Goal: Information Seeking & Learning: Learn about a topic

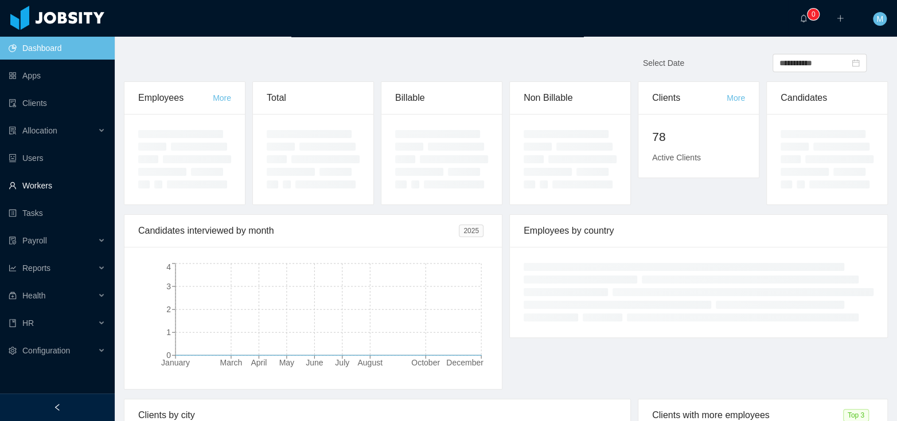
click at [49, 196] on link "Workers" at bounding box center [57, 185] width 97 height 23
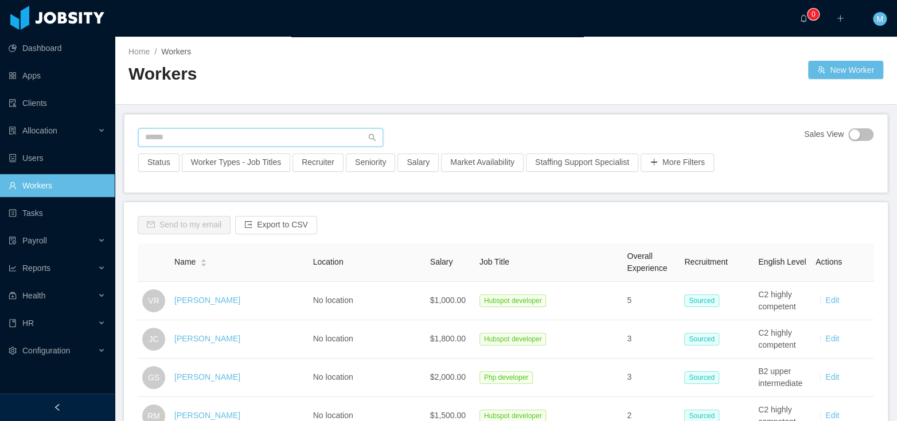
click at [200, 132] on input "text" at bounding box center [260, 137] width 245 height 18
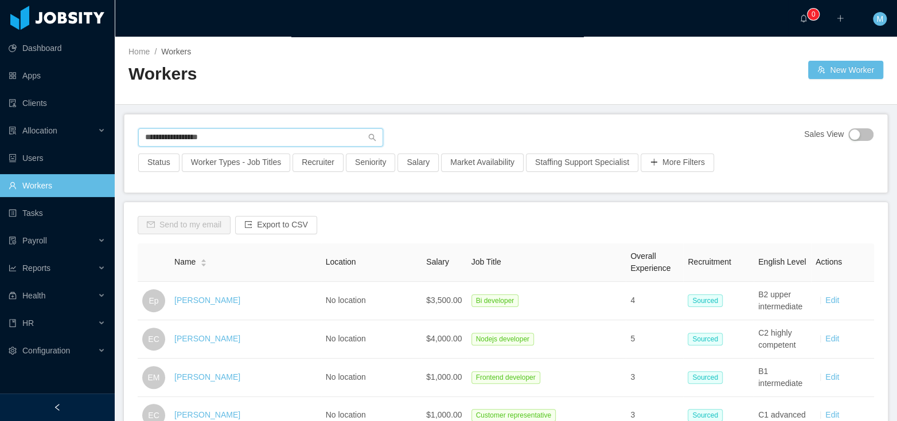
type input "**********"
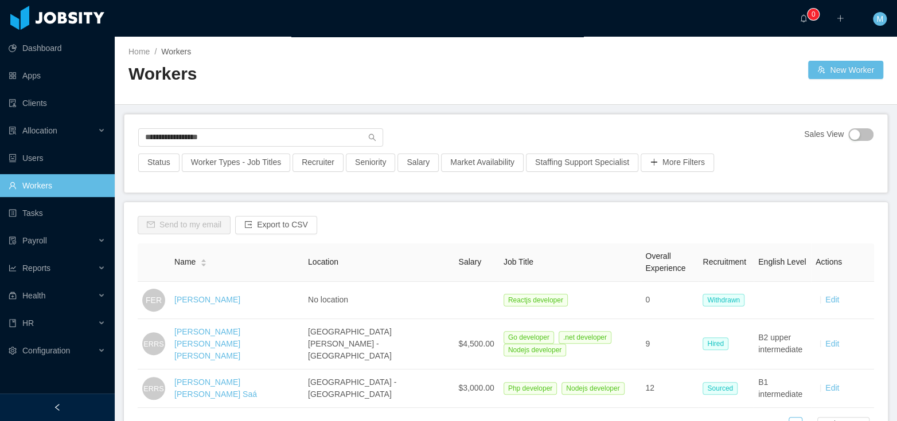
click at [564, 244] on th "Job Title" at bounding box center [570, 263] width 142 height 38
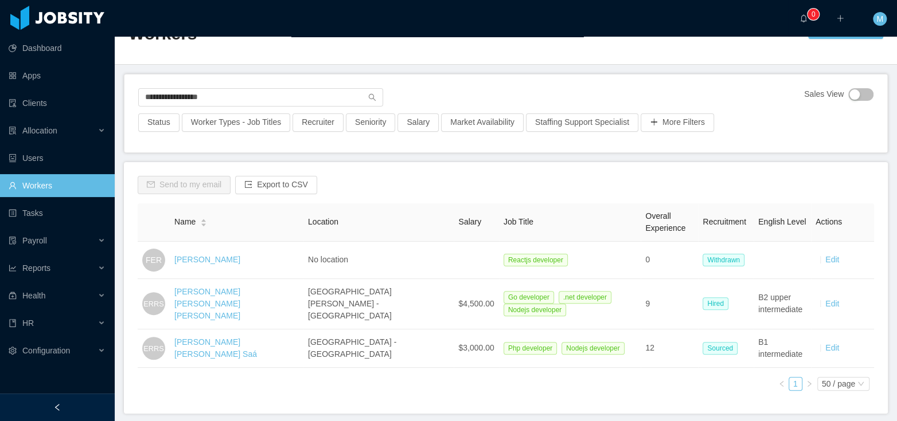
scroll to position [54, 0]
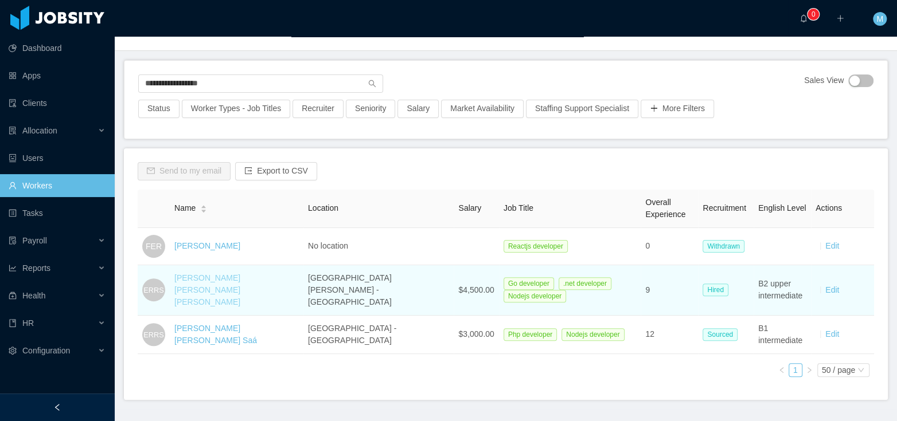
click at [229, 278] on link "[PERSON_NAME] [PERSON_NAME] [PERSON_NAME]" at bounding box center [207, 290] width 66 height 33
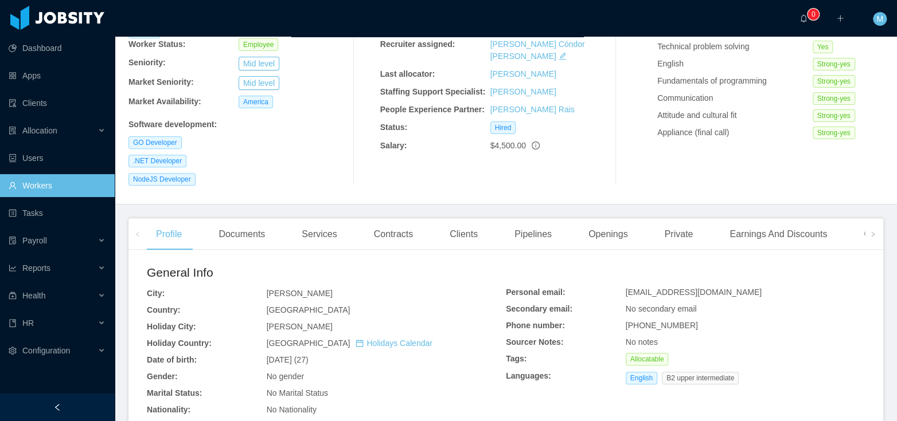
scroll to position [334, 0]
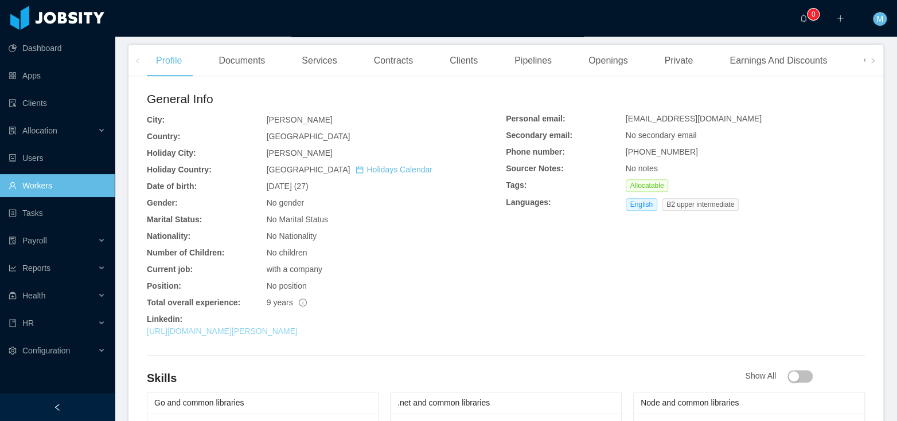
click at [253, 327] on link "https://www.linkedin.com/in/ezequiel-rodriguez-6a1bb313b" at bounding box center [222, 331] width 151 height 9
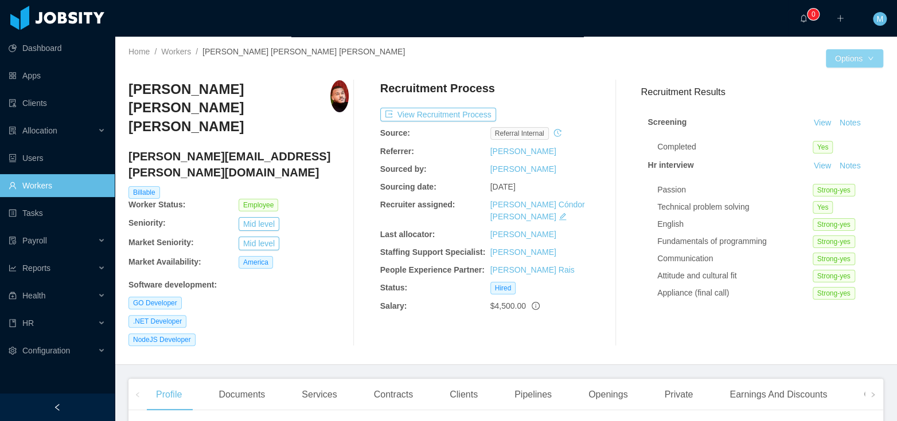
click at [855, 60] on button "Options" at bounding box center [854, 58] width 57 height 18
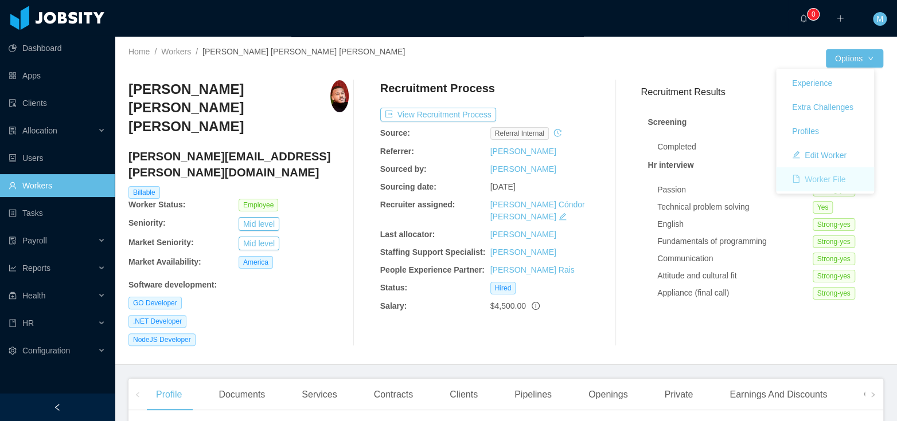
click at [821, 175] on button "Worker File" at bounding box center [819, 179] width 72 height 18
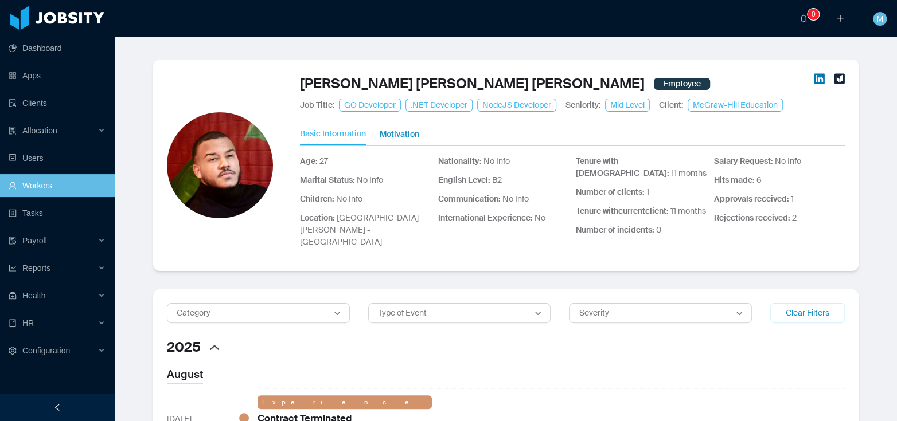
scroll to position [218, 0]
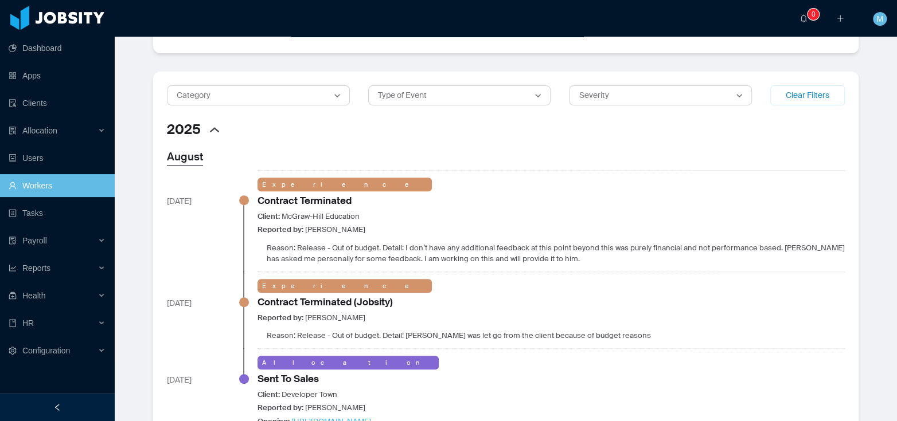
click at [674, 181] on div "Experience Contract Terminated Client: [PERSON_NAME] Education Reported by: [PE…" at bounding box center [550, 221] width 587 height 87
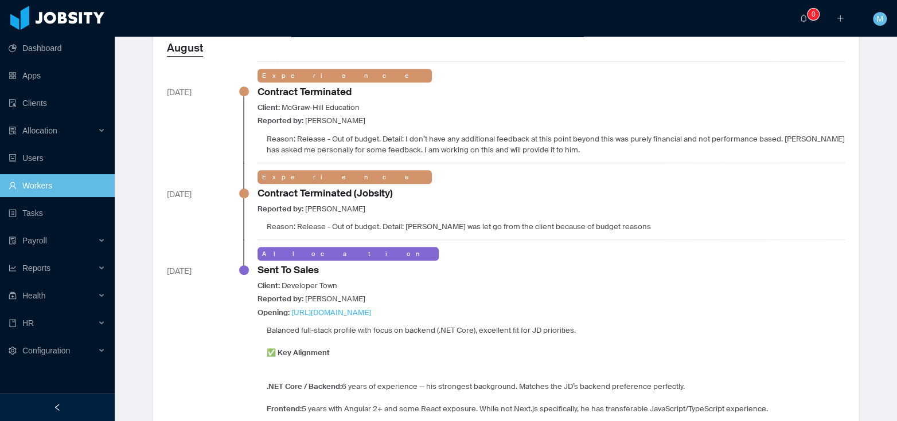
scroll to position [0, 0]
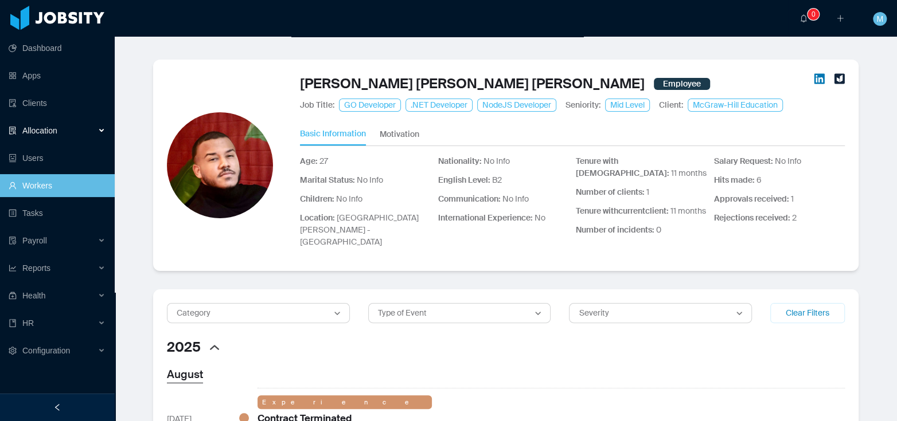
click at [52, 132] on span "Allocation" at bounding box center [39, 130] width 35 height 9
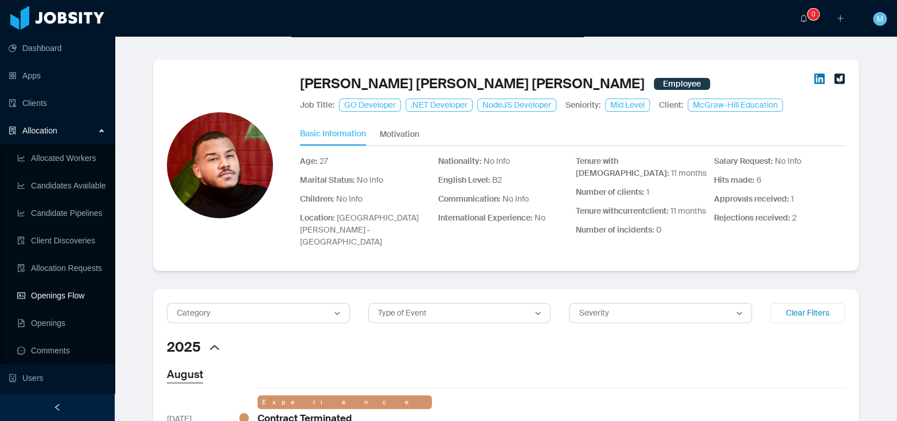
click at [42, 296] on link "Openings Flow" at bounding box center [61, 295] width 88 height 23
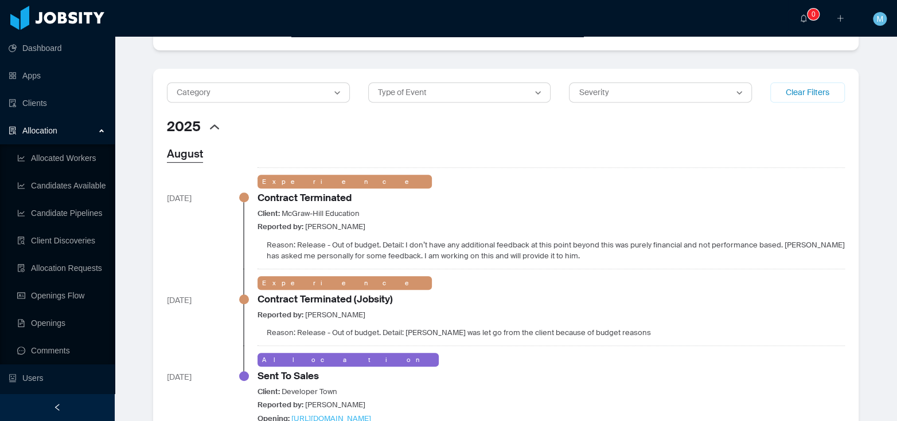
scroll to position [549, 0]
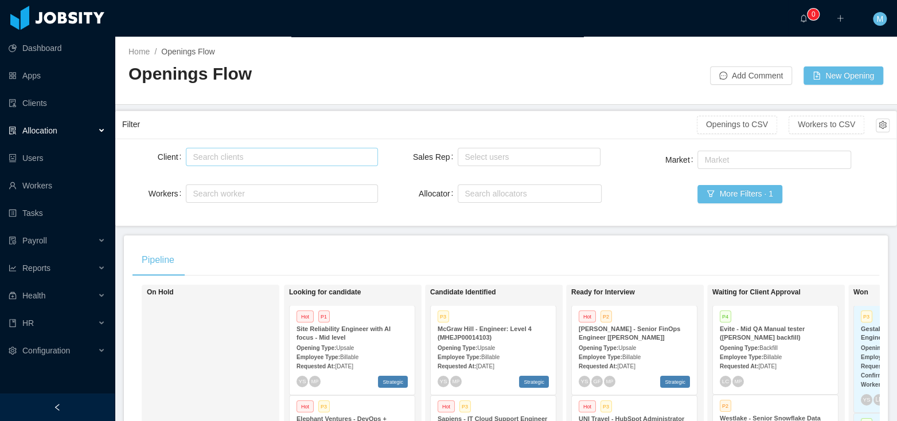
click at [226, 156] on div "Search clients" at bounding box center [279, 156] width 173 height 11
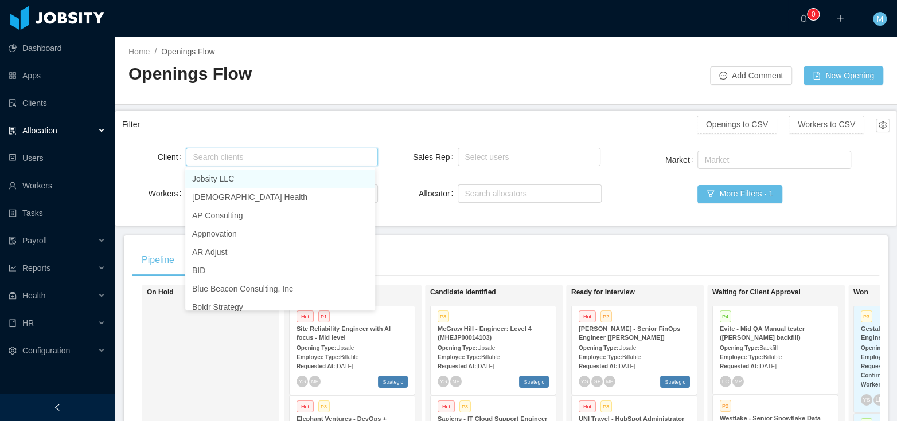
click at [53, 132] on span "Allocation" at bounding box center [39, 130] width 35 height 9
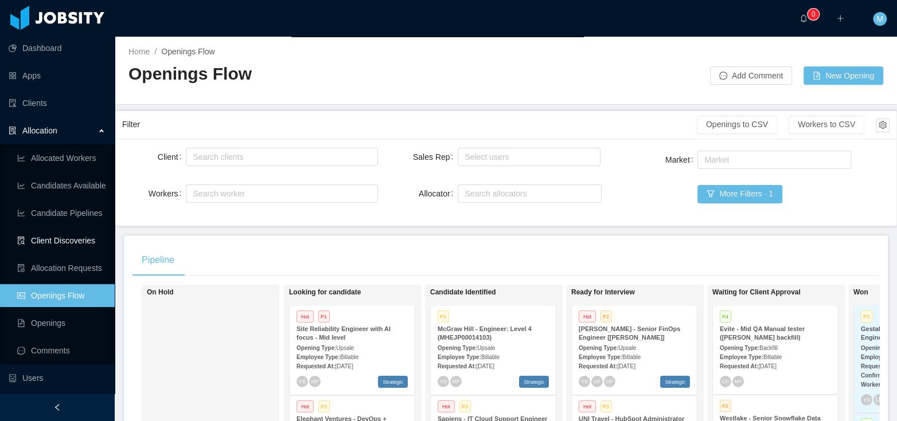
click at [66, 240] on link "Client Discoveries" at bounding box center [61, 240] width 88 height 23
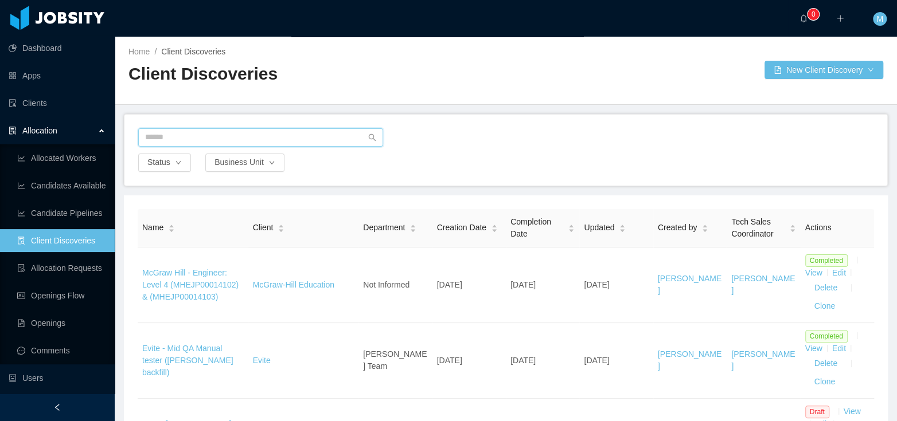
click at [214, 145] on input "text" at bounding box center [260, 137] width 245 height 18
click at [217, 142] on input "text" at bounding box center [260, 137] width 245 height 18
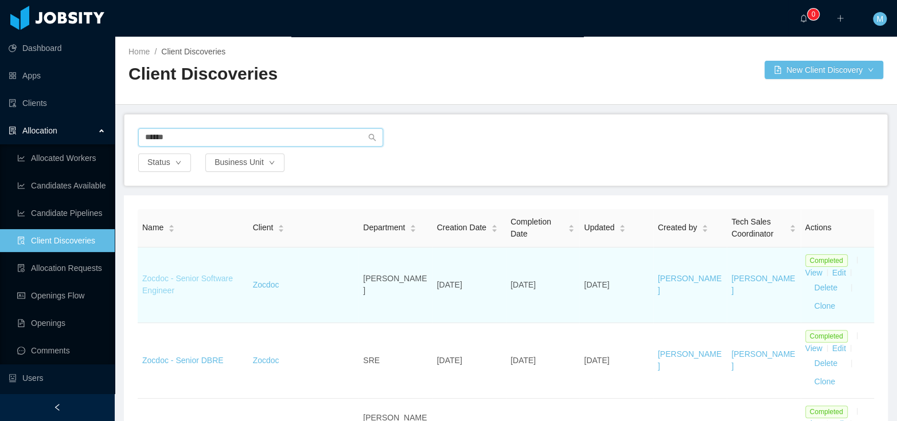
type input "******"
click at [200, 280] on link "Zocdoc - Senior Software Engineer" at bounding box center [187, 284] width 91 height 21
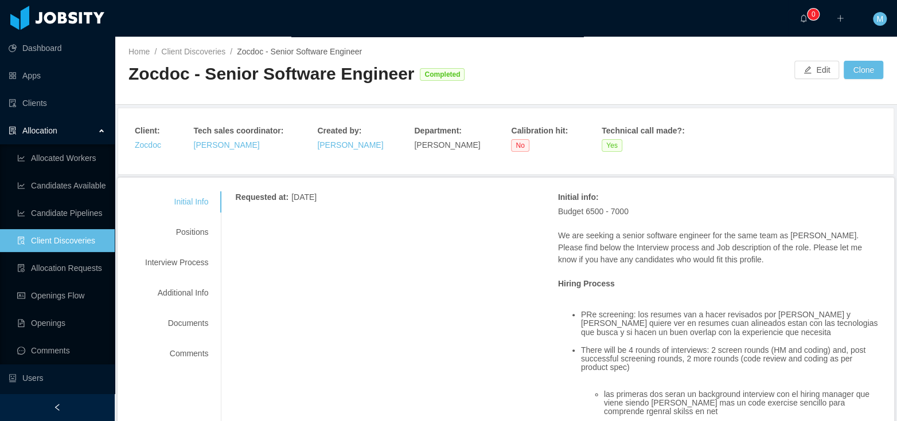
click at [179, 244] on div "Initial Info Positions Interview Process Additional Info Documents Comments" at bounding box center [176, 278] width 91 height 173
click at [197, 232] on div "Positions" at bounding box center [176, 232] width 91 height 21
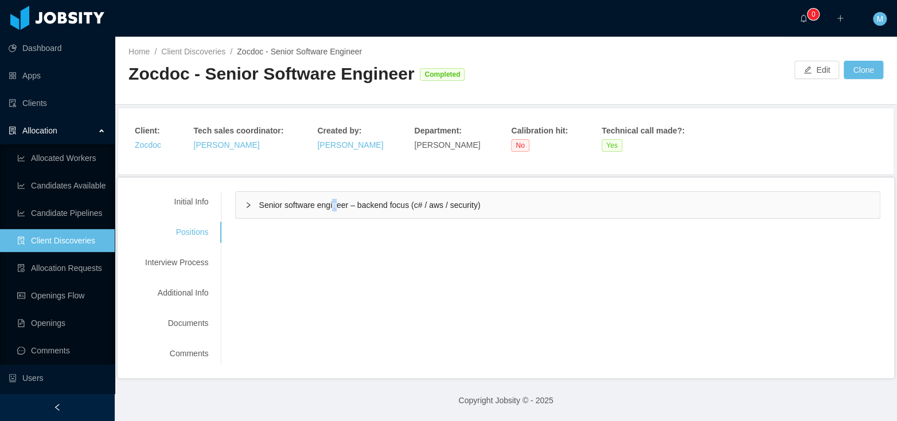
click at [337, 201] on span "Senior software engineer – backend focus (c# / aws / security)" at bounding box center [369, 205] width 221 height 9
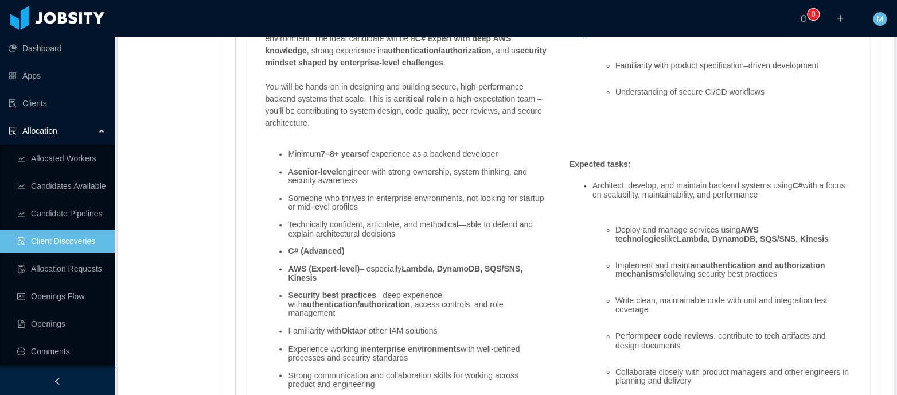
scroll to position [906, 0]
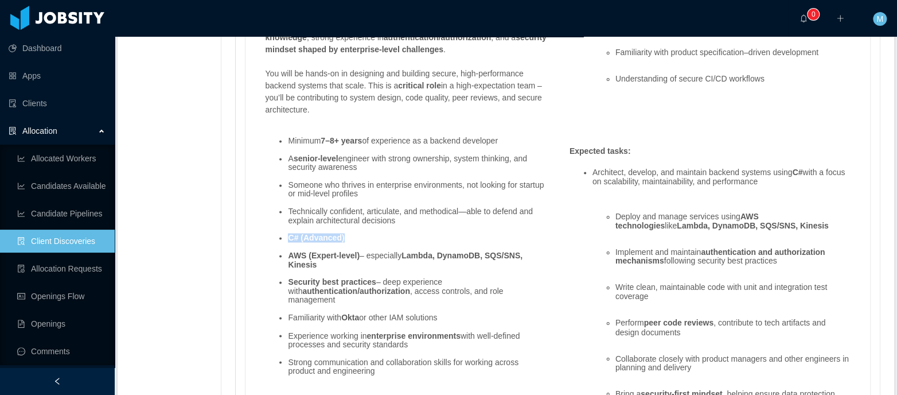
drag, startPoint x: 290, startPoint y: 239, endPoint x: 366, endPoint y: 236, distance: 76.3
click at [366, 236] on li "C# (Advanced)" at bounding box center [417, 237] width 258 height 9
drag, startPoint x: 286, startPoint y: 252, endPoint x: 368, endPoint y: 252, distance: 81.4
click at [368, 252] on ul "Minimum 7–8+ years of experience as a backend developer A senior-level engineer…" at bounding box center [405, 256] width 281 height 256
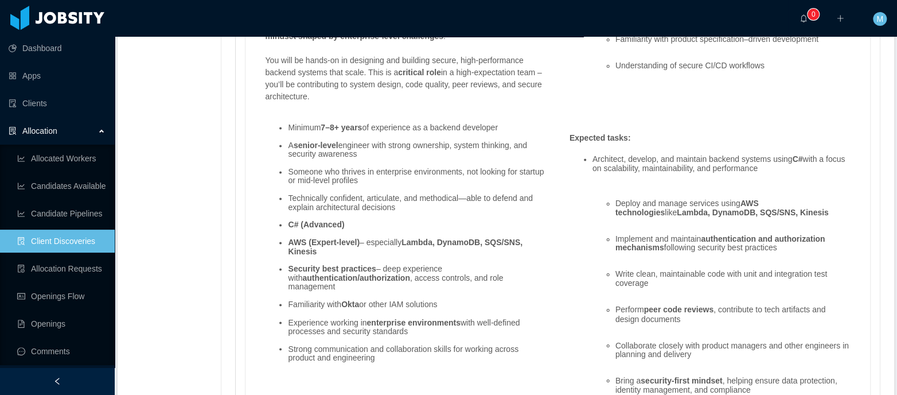
click at [426, 237] on strong "Lambda, DynamoDB, SQS/SNS, Kinesis" at bounding box center [405, 246] width 234 height 18
drag, startPoint x: 450, startPoint y: 237, endPoint x: 544, endPoint y: 246, distance: 95.0
click at [544, 246] on div "We’re hiring a Senior Backend Software Engineer to join the same team as Thiago…" at bounding box center [405, 182] width 292 height 401
click at [301, 245] on strong "Lambda, DynamoDB, SQS/SNS, Kinesis" at bounding box center [405, 246] width 234 height 18
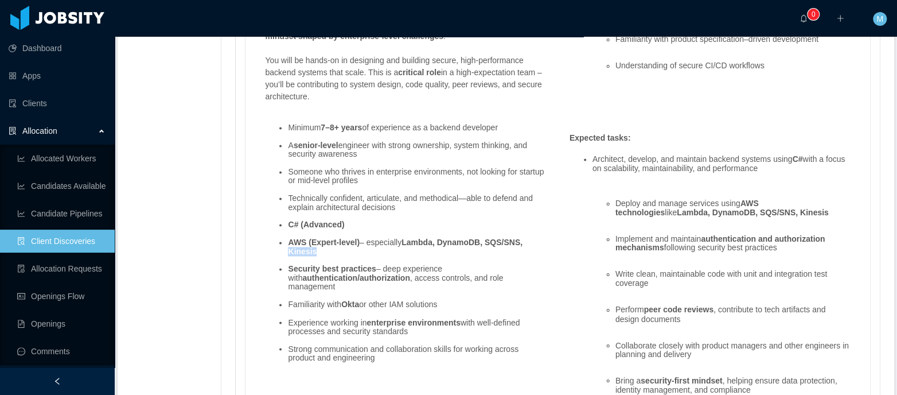
click at [301, 245] on strong "Lambda, DynamoDB, SQS/SNS, Kinesis" at bounding box center [405, 246] width 234 height 18
drag, startPoint x: 343, startPoint y: 288, endPoint x: 283, endPoint y: 267, distance: 63.3
click at [283, 267] on ul "Minimum 7–8+ years of experience as a backend developer A senior-level engineer…" at bounding box center [405, 243] width 281 height 256
click at [493, 310] on ul "Minimum 7–8+ years of experience as a backend developer A senior-level engineer…" at bounding box center [405, 243] width 281 height 256
drag, startPoint x: 458, startPoint y: 304, endPoint x: 290, endPoint y: 305, distance: 168.0
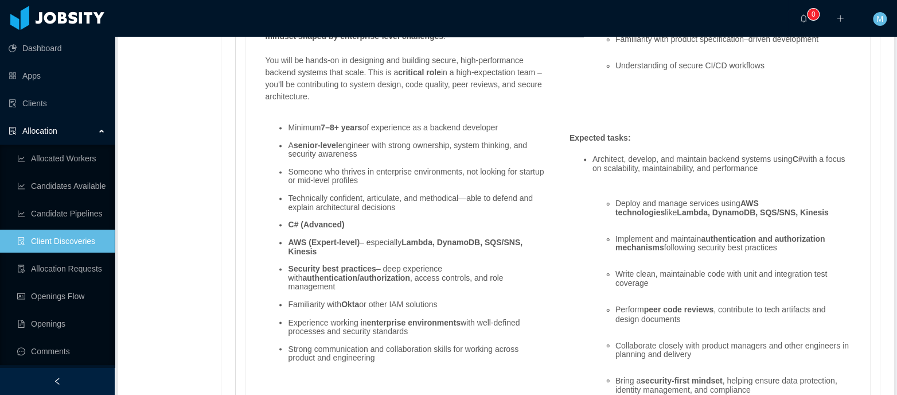
click at [290, 305] on li "Familiarity with Okta or other IAM solutions" at bounding box center [417, 304] width 258 height 9
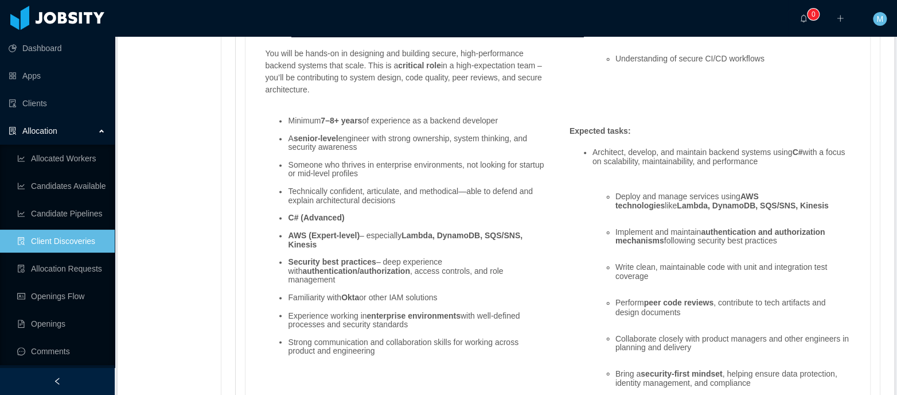
scroll to position [933, 0]
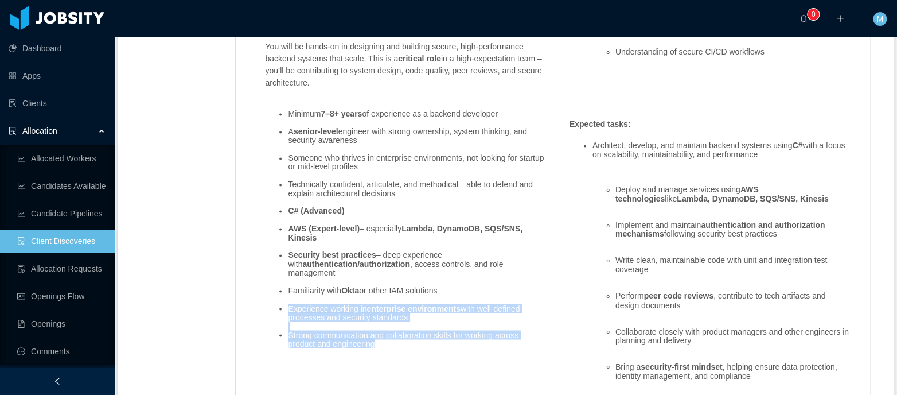
drag, startPoint x: 405, startPoint y: 343, endPoint x: 291, endPoint y: 303, distance: 121.3
click at [291, 303] on ul "Minimum 7–8+ years of experience as a backend developer A senior-level engineer…" at bounding box center [405, 229] width 281 height 256
click at [424, 330] on li "Strong communication and collaboration skills for working across product and en…" at bounding box center [417, 339] width 258 height 18
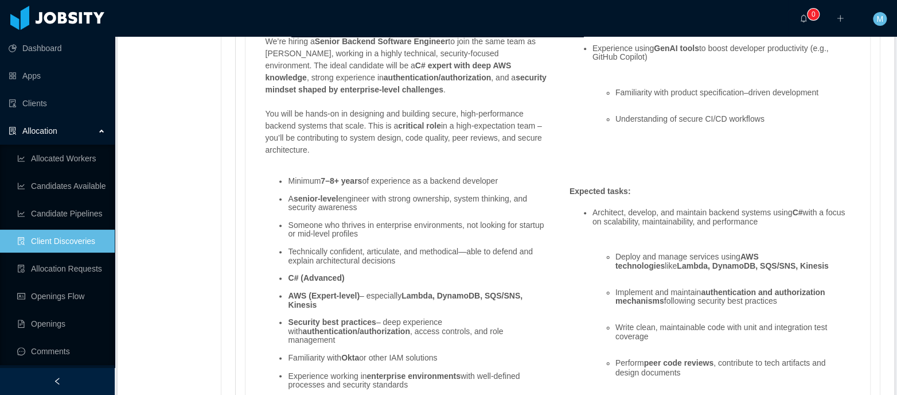
scroll to position [860, 0]
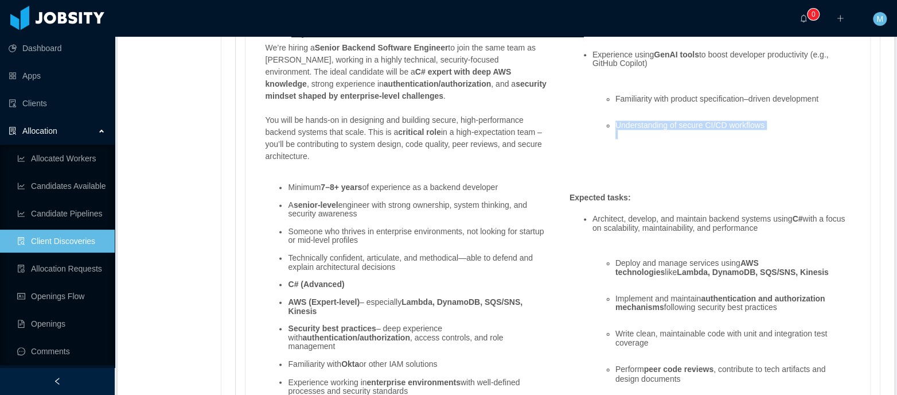
drag, startPoint x: 790, startPoint y: 129, endPoint x: 605, endPoint y: 123, distance: 184.7
click at [615, 123] on li "Understanding of secure CI/CD workflows" at bounding box center [732, 130] width 235 height 18
click at [639, 129] on li "Understanding of secure CI/CD workflows" at bounding box center [732, 130] width 235 height 18
drag, startPoint x: 613, startPoint y: 126, endPoint x: 789, endPoint y: 129, distance: 175.5
click at [789, 129] on li "Understanding of secure CI/CD workflows" at bounding box center [732, 130] width 235 height 18
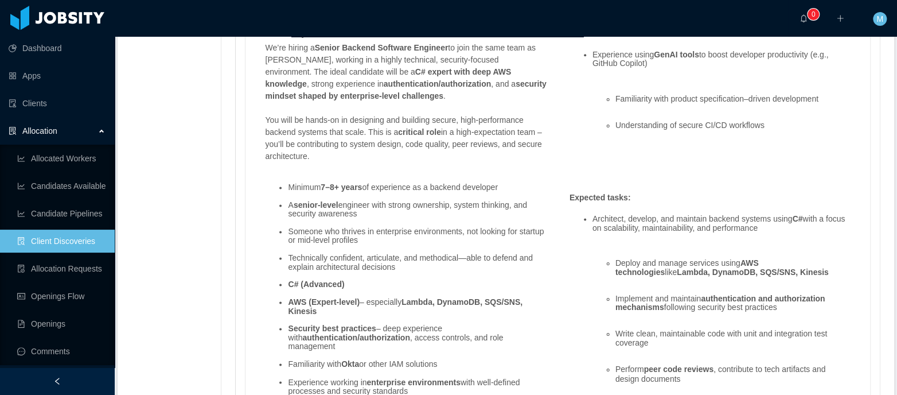
click at [735, 111] on ul "Familiarity with product specification–driven development Understanding of secu…" at bounding box center [721, 117] width 258 height 62
drag, startPoint x: 672, startPoint y: 99, endPoint x: 847, endPoint y: 97, distance: 174.9
click at [847, 97] on div "Experience using GenAI tools to boost developer productivity (e.g., GitHub Copi…" at bounding box center [710, 105] width 292 height 127
click at [697, 88] on ul "Familiarity with product specification–driven development Understanding of secu…" at bounding box center [721, 117] width 258 height 62
drag, startPoint x: 669, startPoint y: 99, endPoint x: 838, endPoint y: 98, distance: 169.2
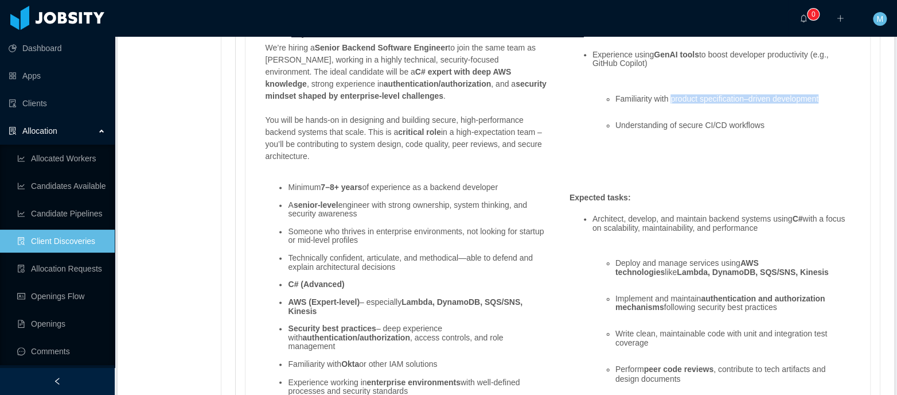
click at [838, 98] on li "Familiarity with product specification–driven development" at bounding box center [732, 104] width 235 height 18
drag, startPoint x: 671, startPoint y: 127, endPoint x: 616, endPoint y: 119, distance: 55.6
click at [616, 121] on li "Understanding of secure CI/CD workflows" at bounding box center [732, 130] width 235 height 18
drag, startPoint x: 670, startPoint y: 99, endPoint x: 844, endPoint y: 98, distance: 173.8
click at [844, 98] on div "Experience using GenAI tools to boost developer productivity (e.g., GitHub Copi…" at bounding box center [710, 105] width 292 height 127
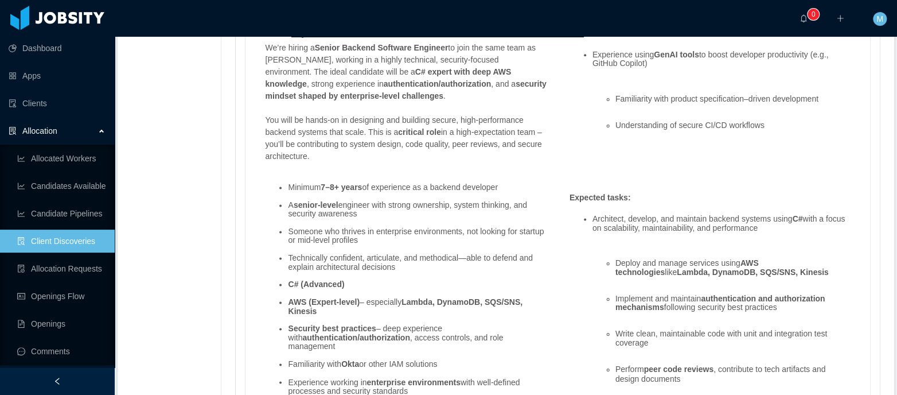
click at [578, 75] on ul "Experience using GenAI tools to boost developer productivity (e.g., GitHub Copi…" at bounding box center [709, 99] width 281 height 115
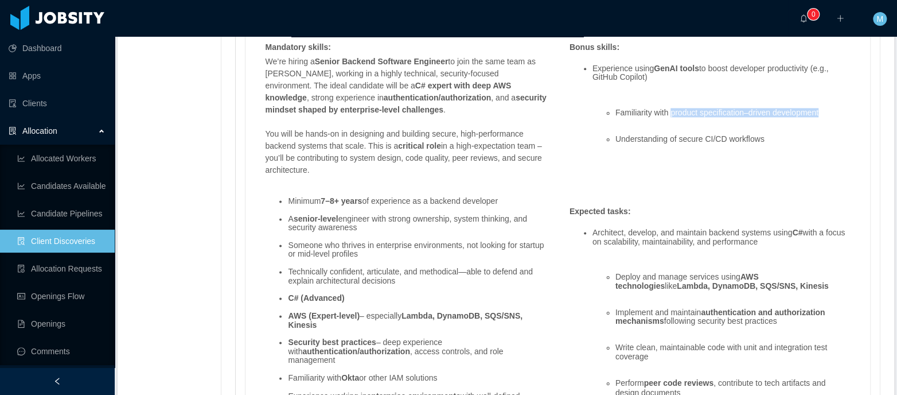
drag, startPoint x: 830, startPoint y: 110, endPoint x: 670, endPoint y: 112, distance: 160.0
click at [670, 112] on li "Familiarity with product specification–driven development" at bounding box center [732, 117] width 235 height 18
copy li "product specification–driven development"
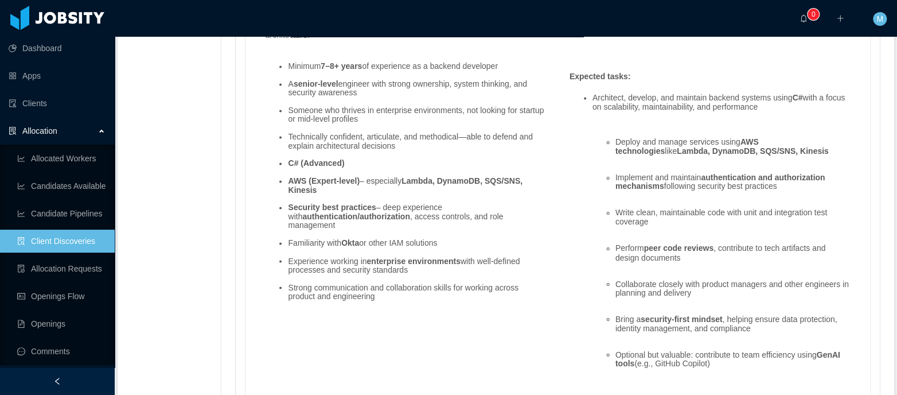
scroll to position [967, 0]
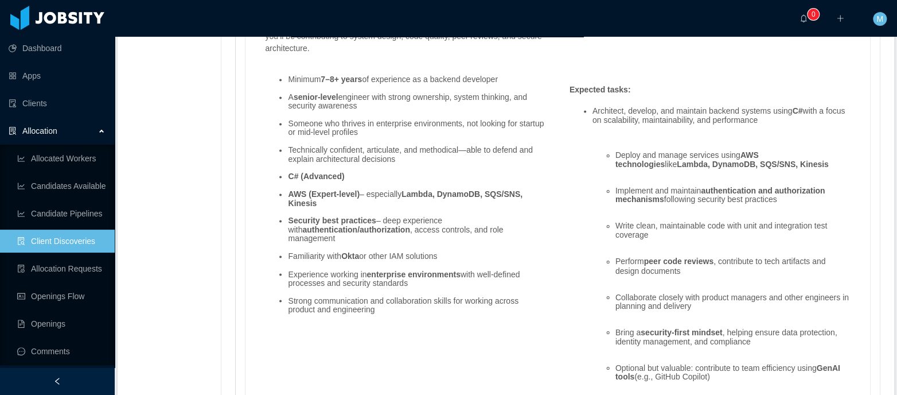
drag, startPoint x: 747, startPoint y: 376, endPoint x: 589, endPoint y: 110, distance: 309.3
click at [589, 110] on ul "Architect, develop, and maintain backend systems using C# with a focus on scala…" at bounding box center [709, 252] width 281 height 309
click at [668, 129] on li "Architect, develop, and maintain backend systems using C# with a focus on scala…" at bounding box center [721, 120] width 258 height 26
drag, startPoint x: 613, startPoint y: 329, endPoint x: 729, endPoint y: 334, distance: 116.0
click at [729, 334] on li "Bring a security-first mindset , helping ensure data protection, identity manag…" at bounding box center [732, 340] width 235 height 26
